Goal: Information Seeking & Learning: Learn about a topic

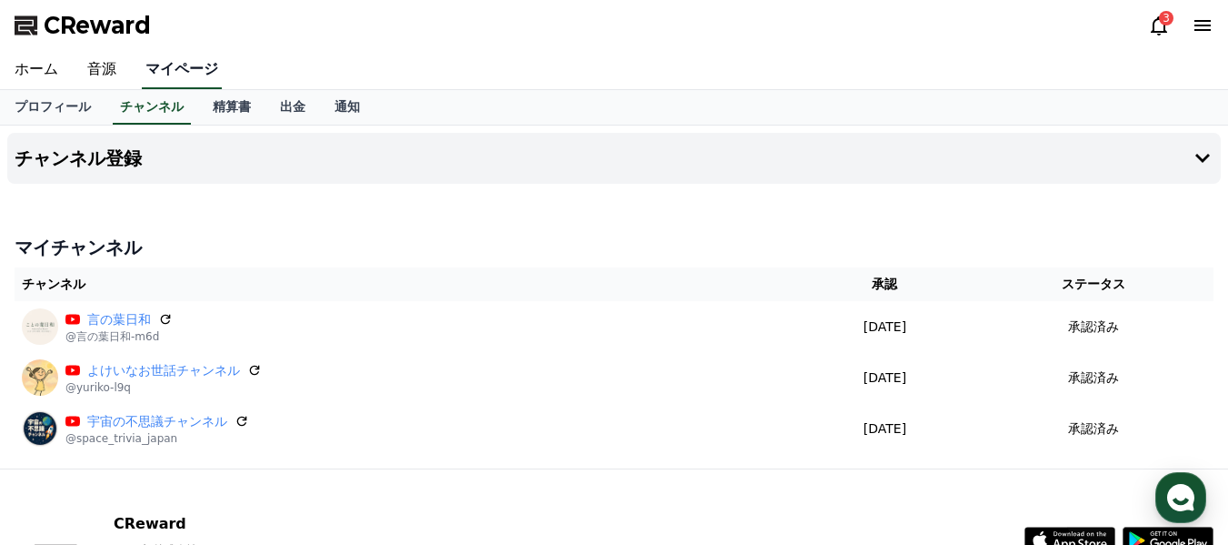
click at [172, 68] on link "マイページ" at bounding box center [182, 70] width 80 height 38
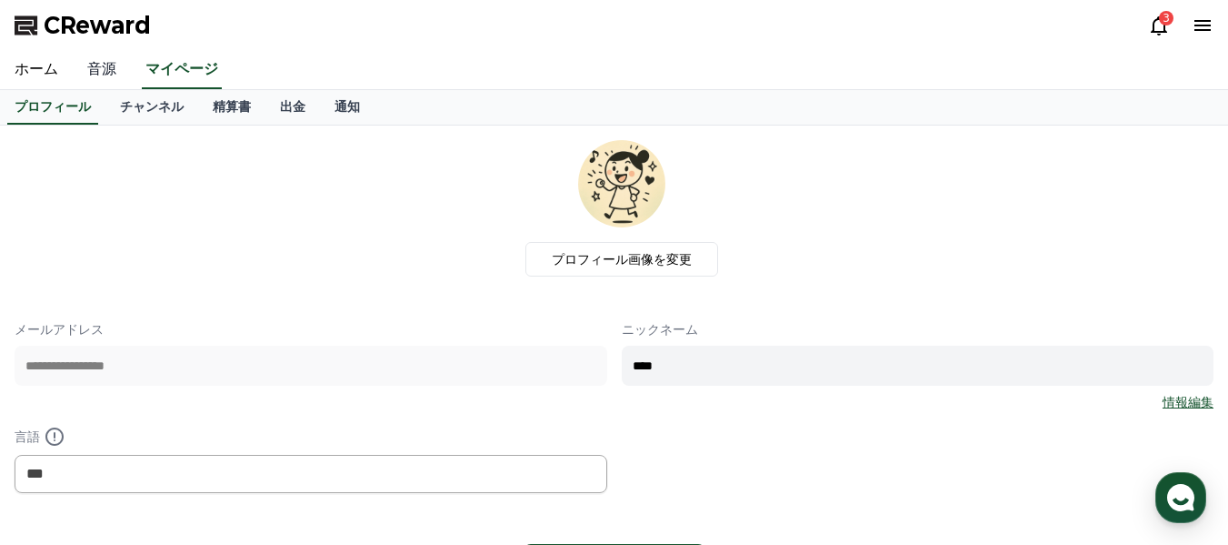
click at [89, 65] on link "音源" at bounding box center [102, 70] width 58 height 38
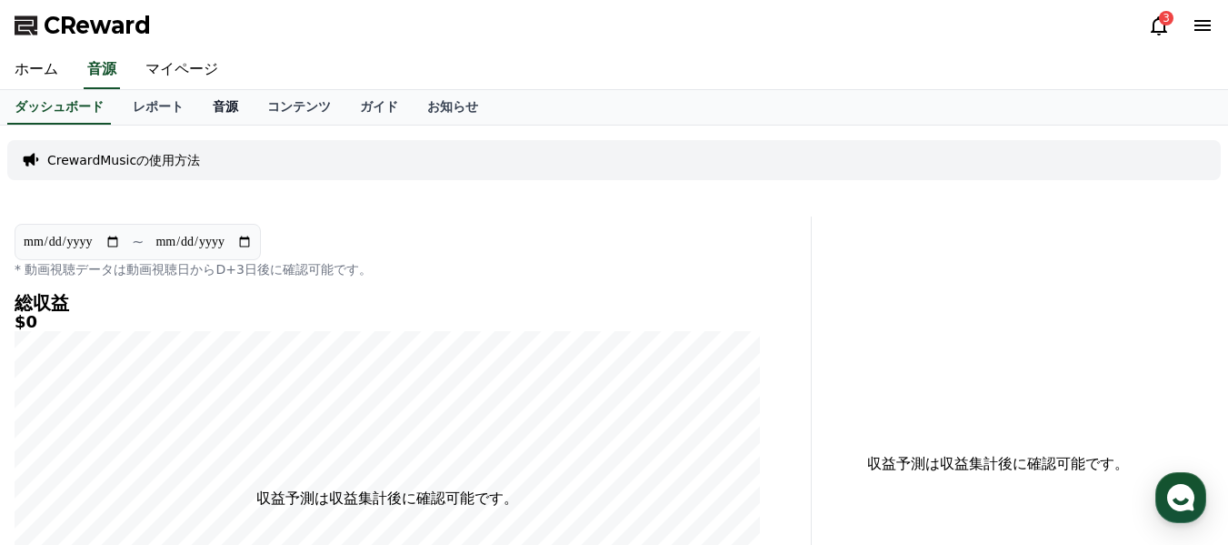
click at [198, 100] on link "音源" at bounding box center [225, 107] width 55 height 35
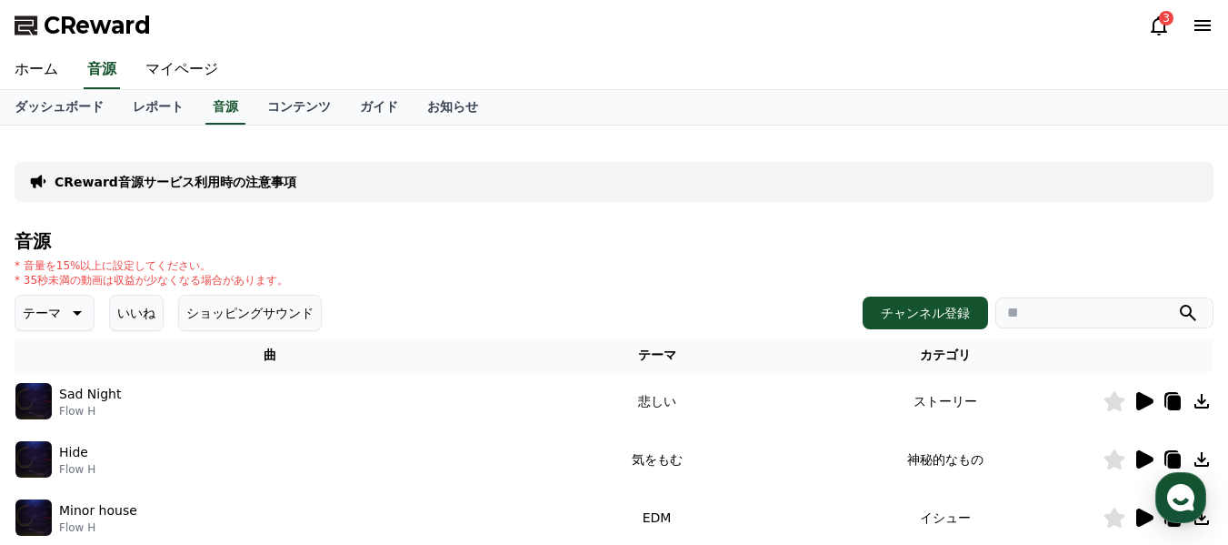
click at [1060, 311] on input "search" at bounding box center [1105, 312] width 218 height 31
click at [1177, 302] on button "submit" at bounding box center [1188, 313] width 22 height 22
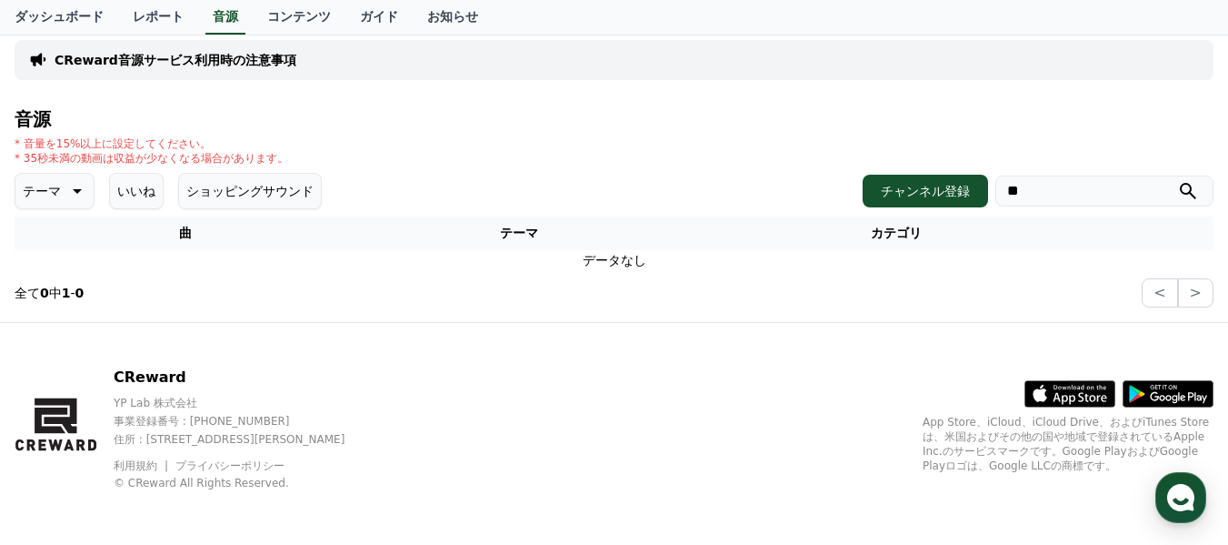
scroll to position [125, 0]
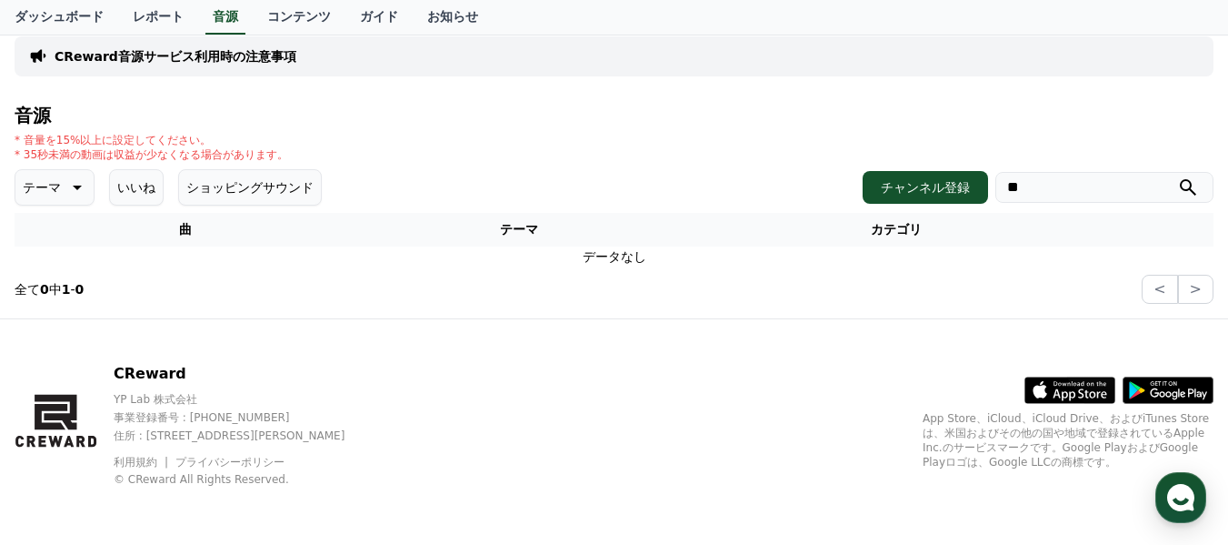
click at [1188, 178] on icon "submit" at bounding box center [1188, 187] width 22 height 22
click at [1098, 198] on input "**" at bounding box center [1105, 187] width 218 height 31
type input "*"
click at [1187, 182] on icon "submit" at bounding box center [1188, 187] width 22 height 22
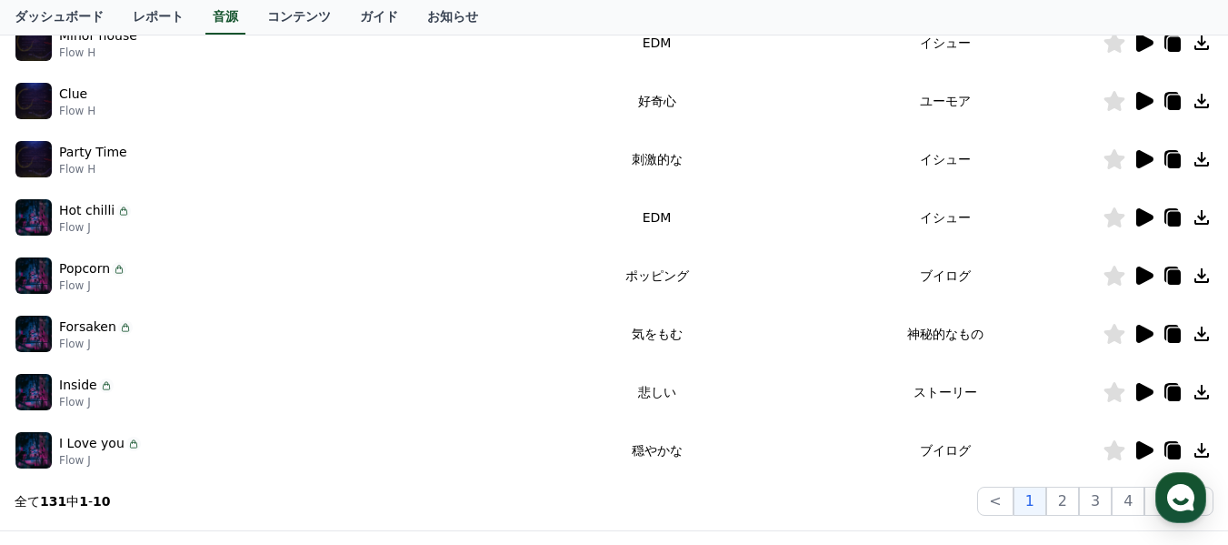
scroll to position [489, 0]
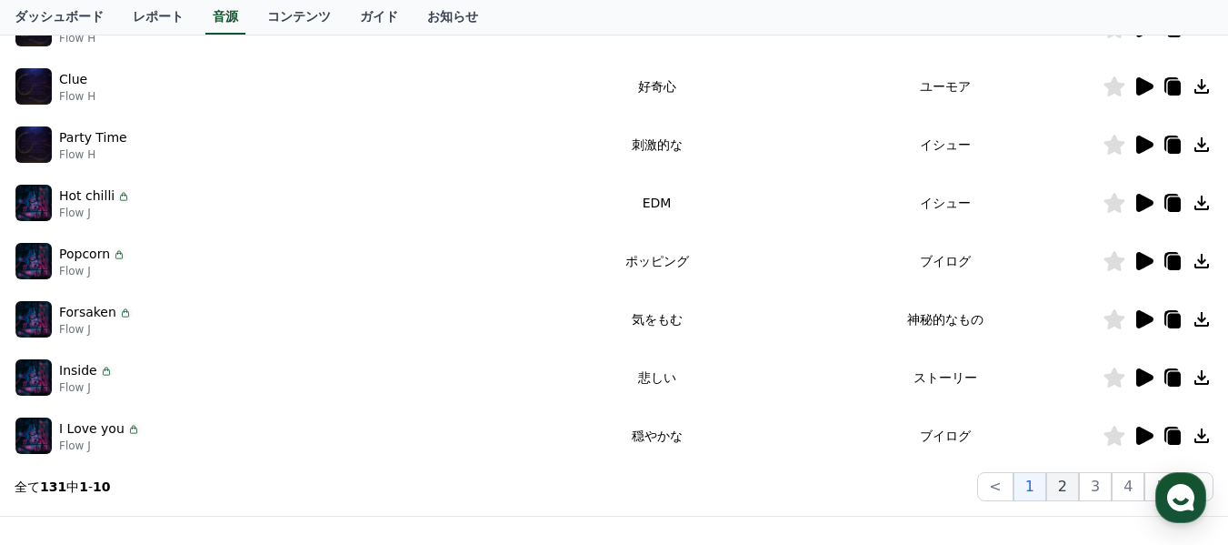
click at [1065, 487] on button "2" at bounding box center [1063, 486] width 33 height 29
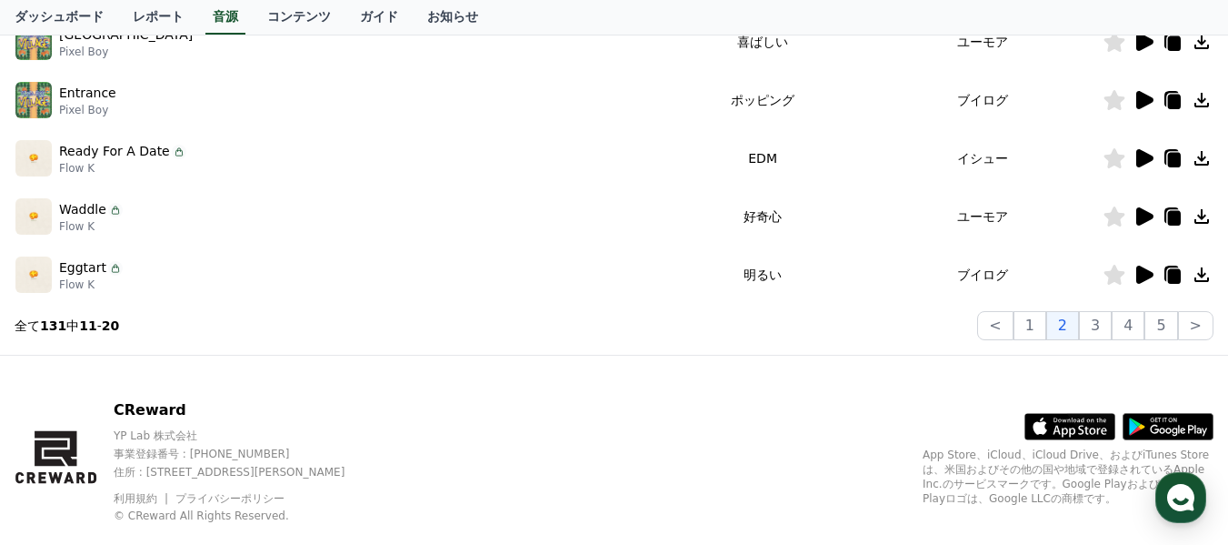
scroll to position [671, 0]
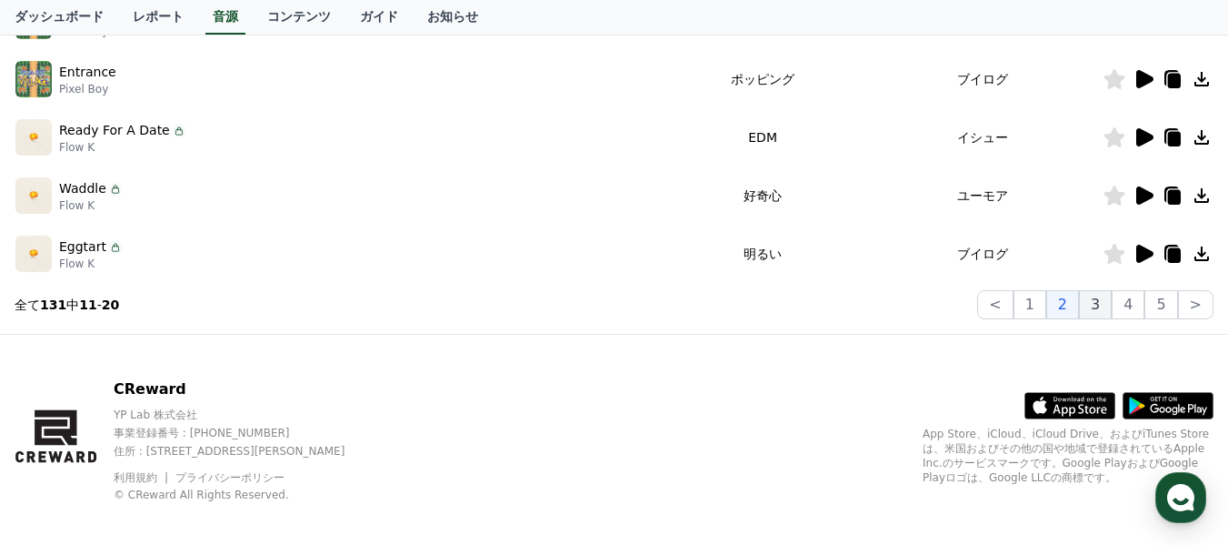
click at [1103, 299] on button "3" at bounding box center [1095, 304] width 33 height 29
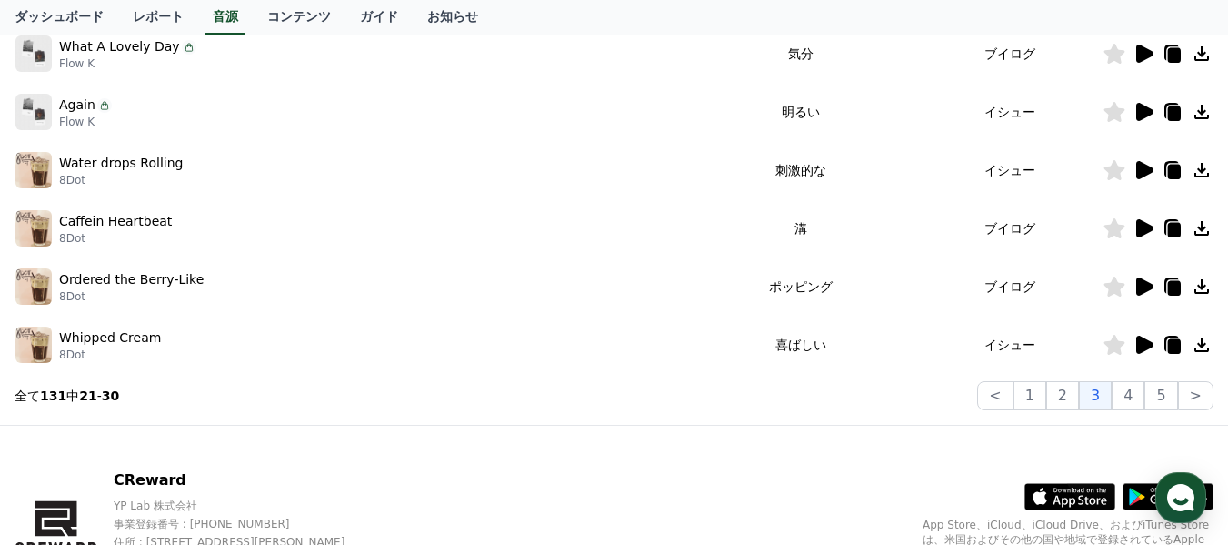
scroll to position [489, 0]
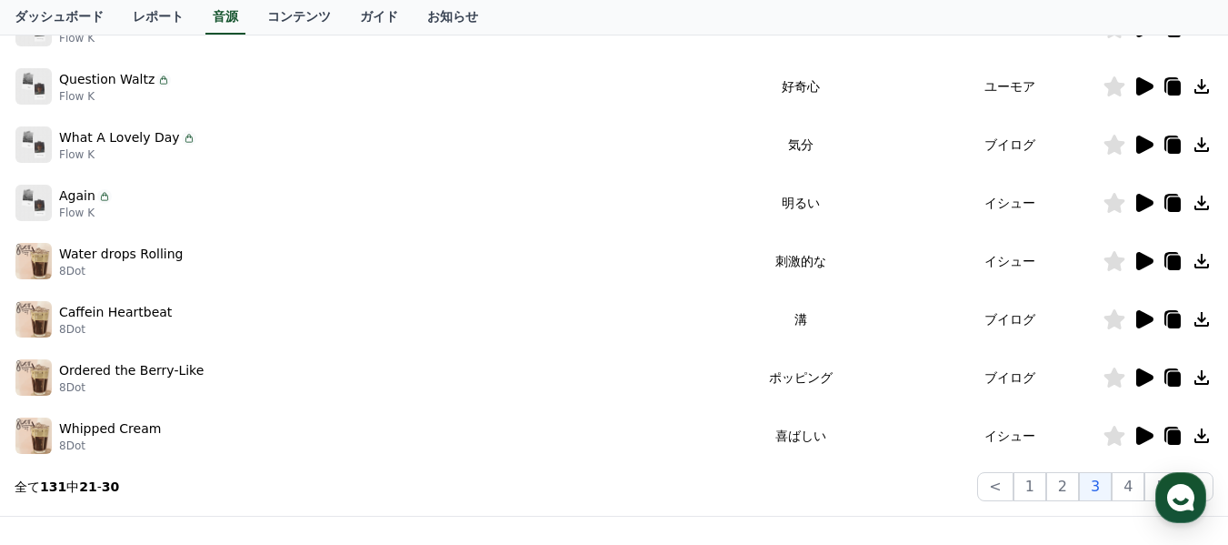
click at [1147, 85] on icon at bounding box center [1145, 86] width 17 height 18
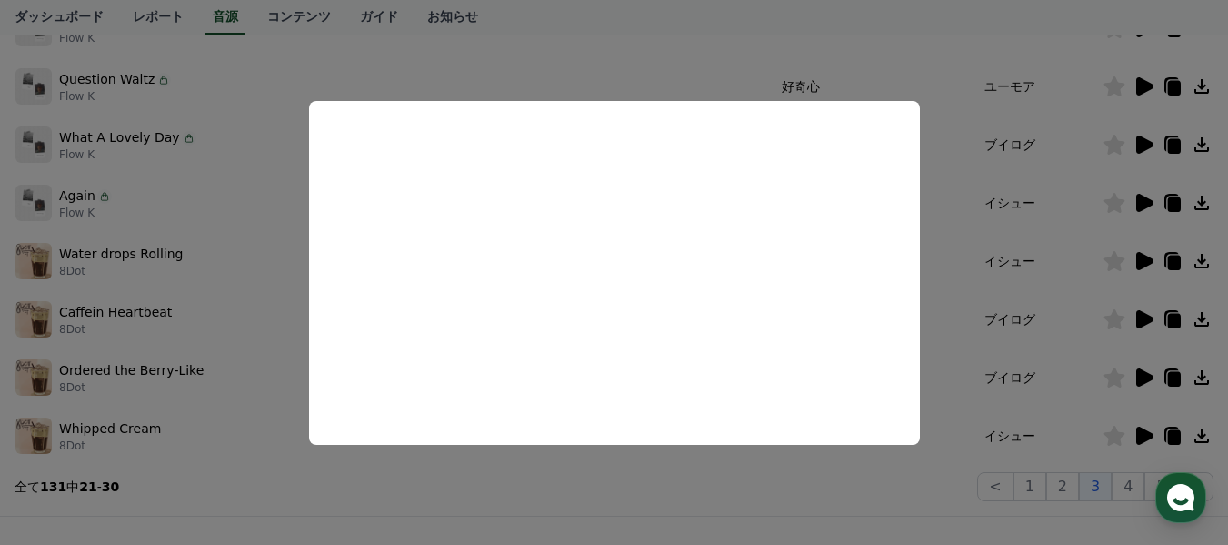
click at [945, 362] on button "close modal" at bounding box center [614, 272] width 1228 height 545
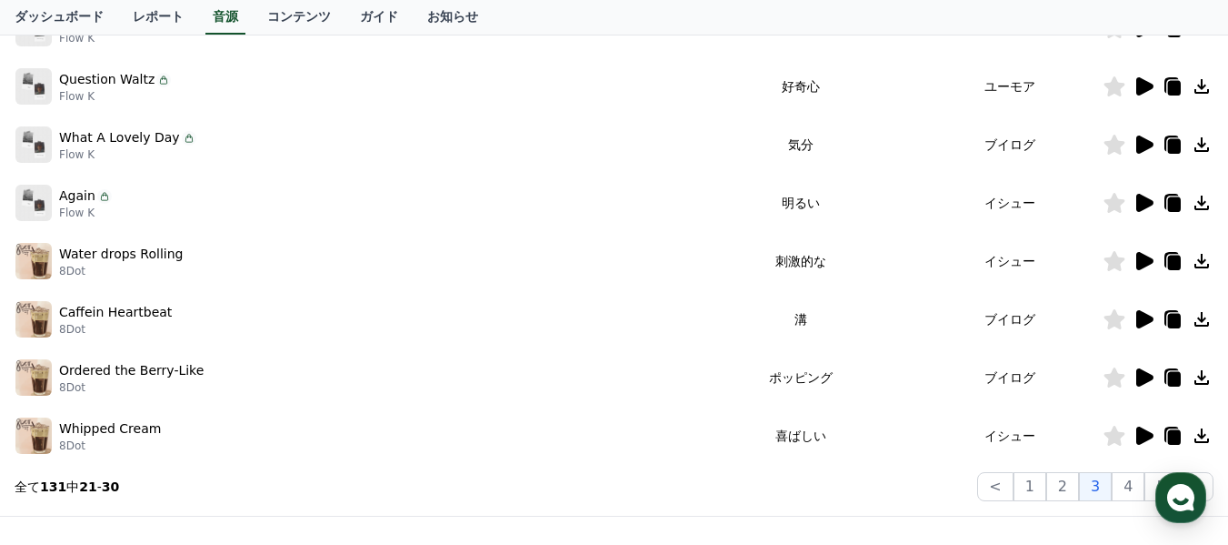
click at [1147, 204] on icon at bounding box center [1145, 203] width 17 height 18
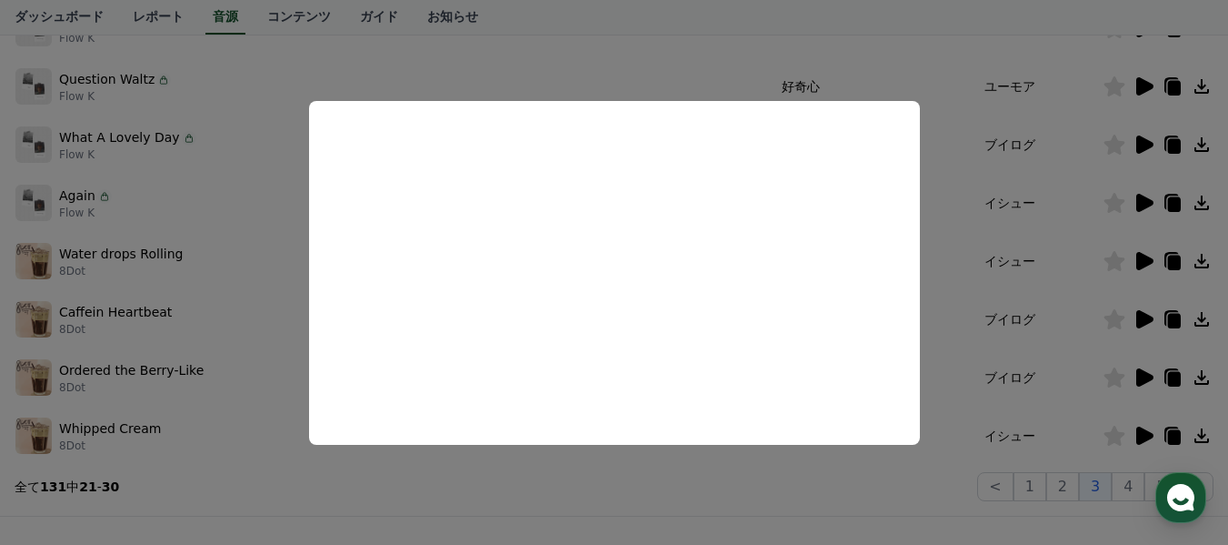
click at [1130, 485] on button "close modal" at bounding box center [614, 272] width 1228 height 545
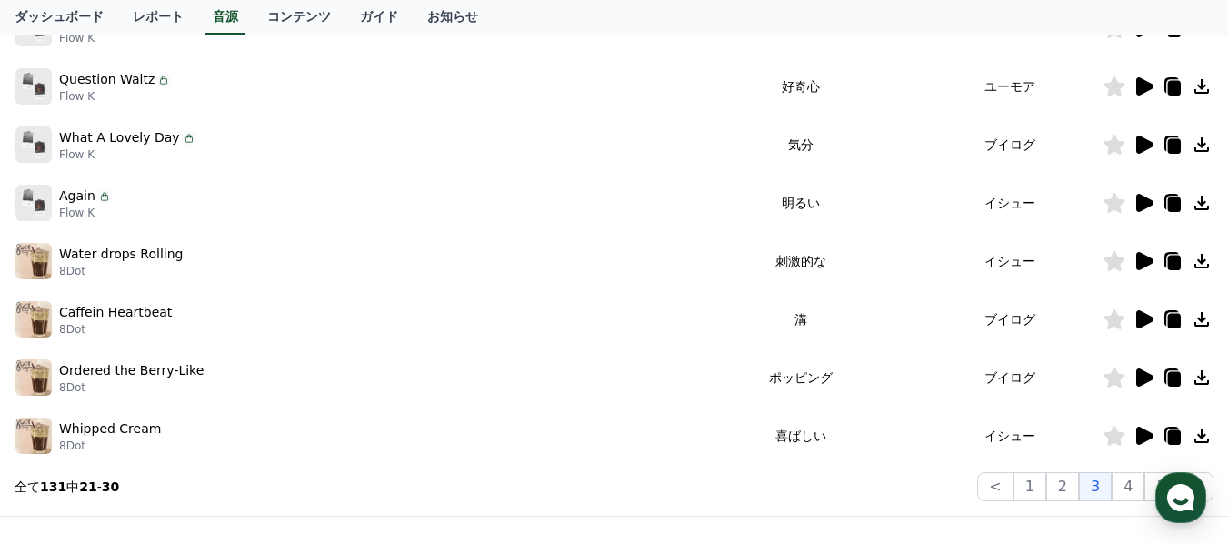
click at [1130, 485] on button "4" at bounding box center [1128, 486] width 33 height 29
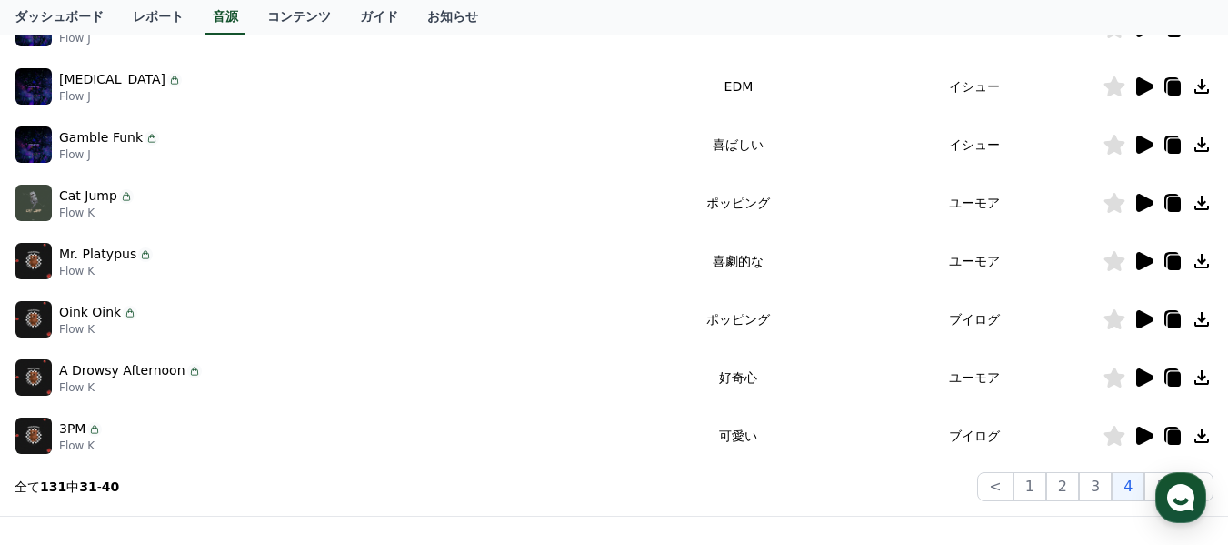
click at [1142, 317] on icon at bounding box center [1145, 319] width 17 height 18
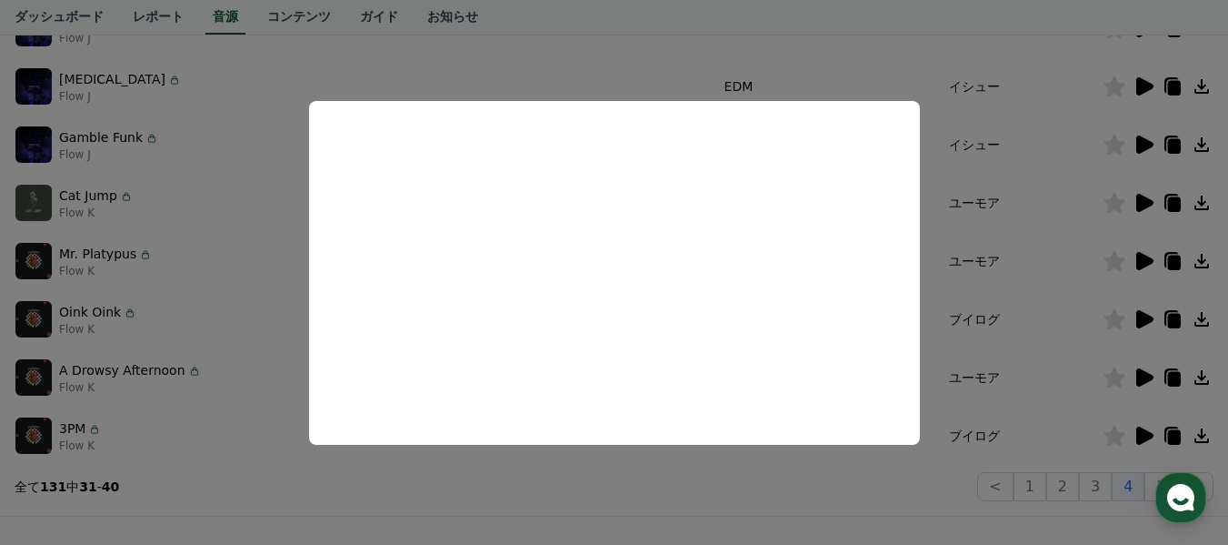
click at [897, 483] on button "close modal" at bounding box center [614, 272] width 1228 height 545
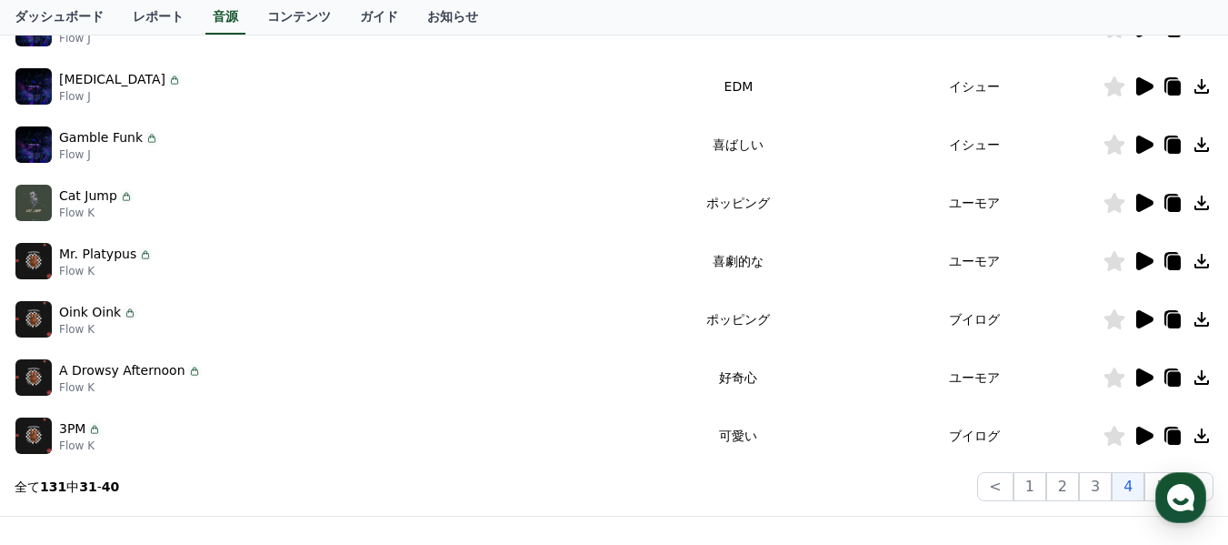
click at [1200, 318] on icon at bounding box center [1202, 319] width 22 height 22
